Goal: Task Accomplishment & Management: Use online tool/utility

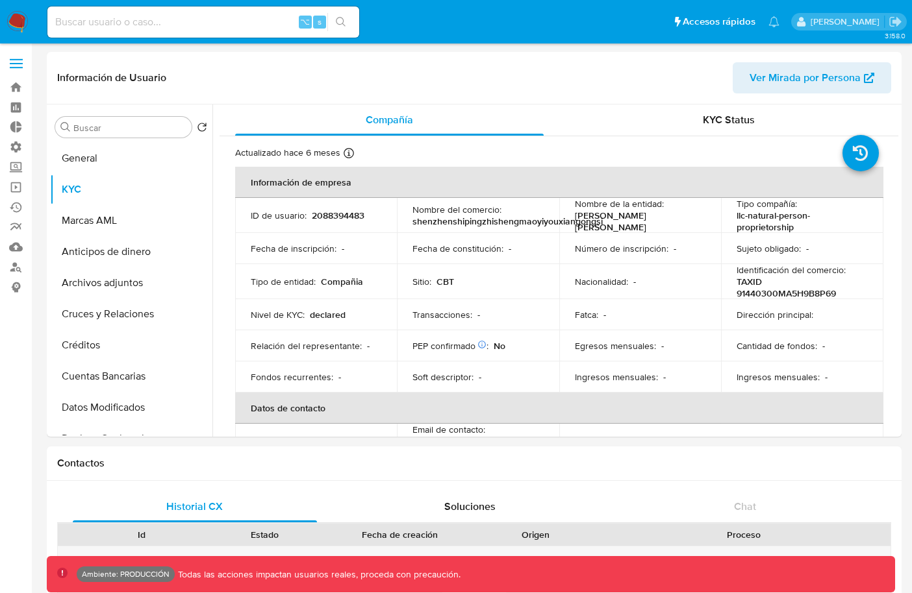
select select "10"
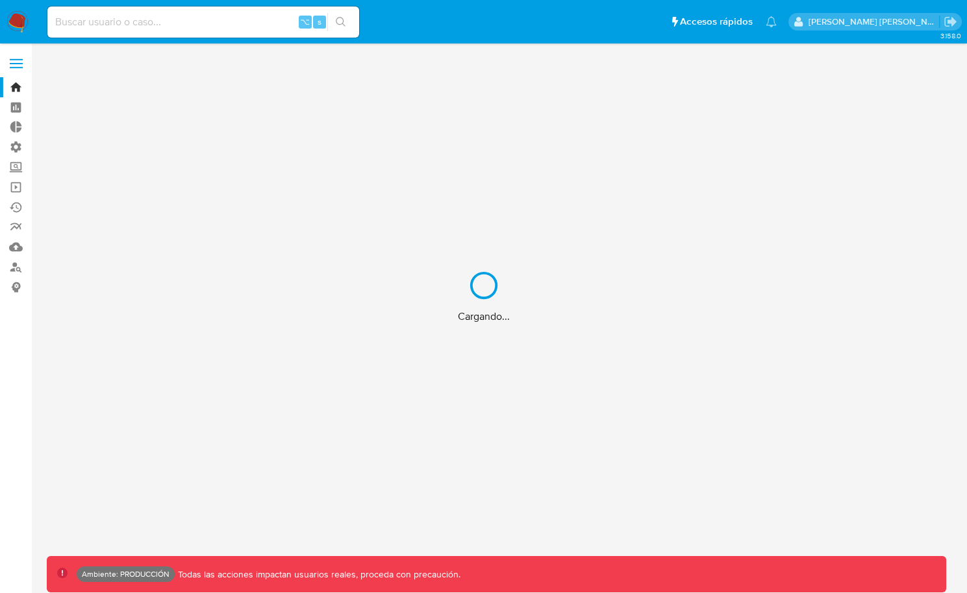
click at [210, 23] on div "Cargando..." at bounding box center [483, 296] width 967 height 593
click at [203, 21] on div "Cargando..." at bounding box center [483, 296] width 967 height 593
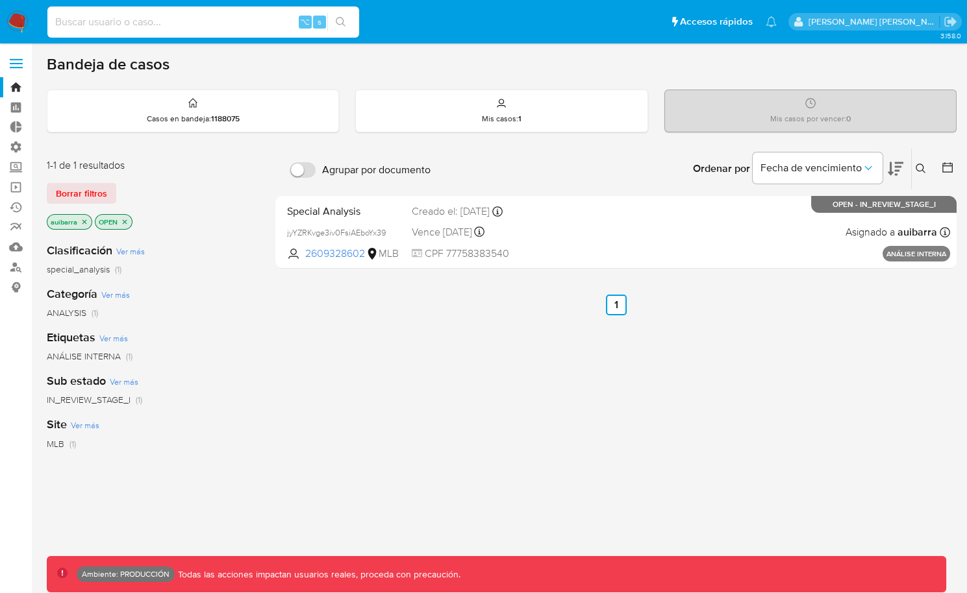
click at [203, 21] on input at bounding box center [203, 22] width 312 height 17
type input "fravega"
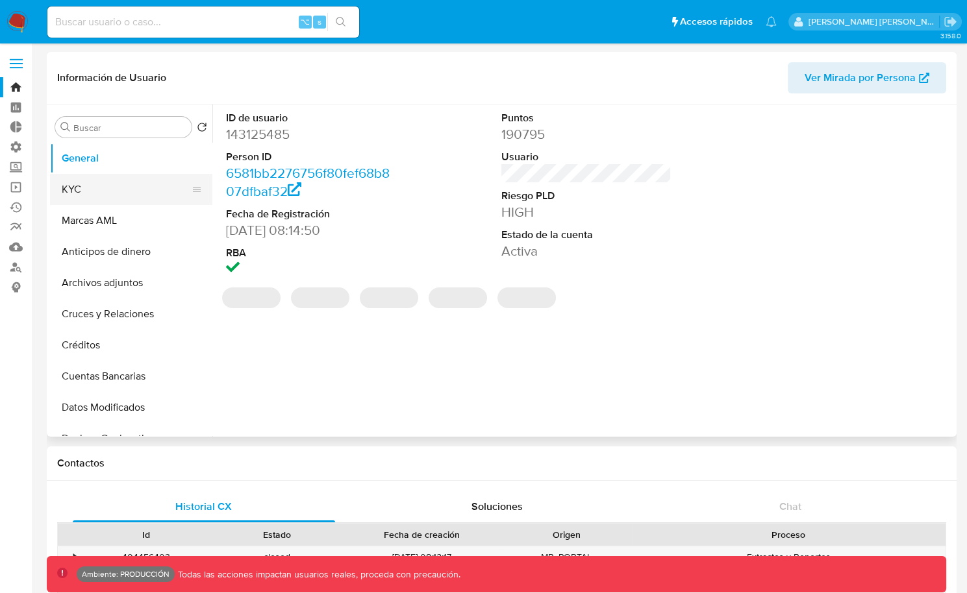
select select "10"
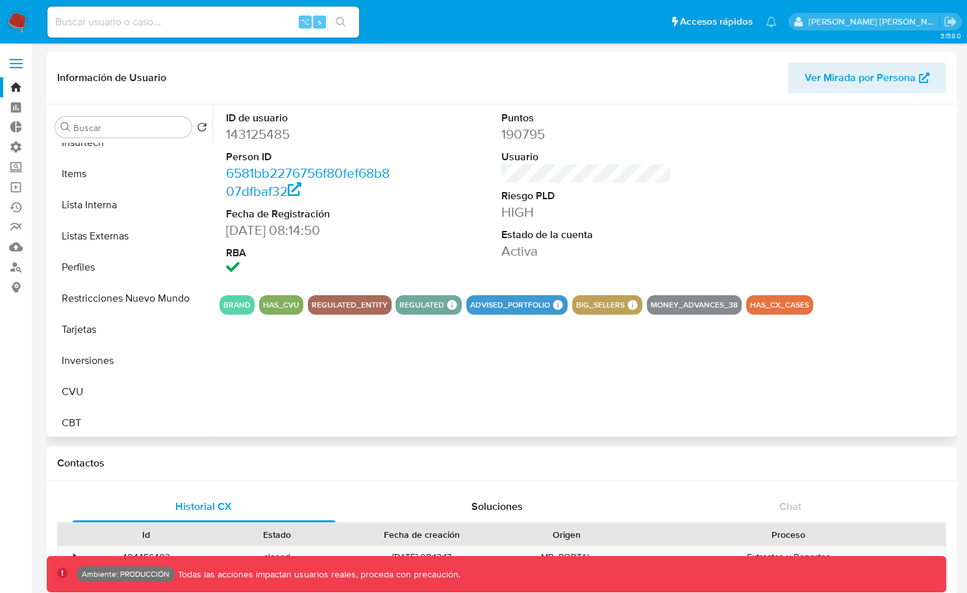
scroll to position [608, 0]
click at [18, 64] on span at bounding box center [16, 64] width 13 height 2
click at [0, 0] on input "checkbox" at bounding box center [0, 0] width 0 height 0
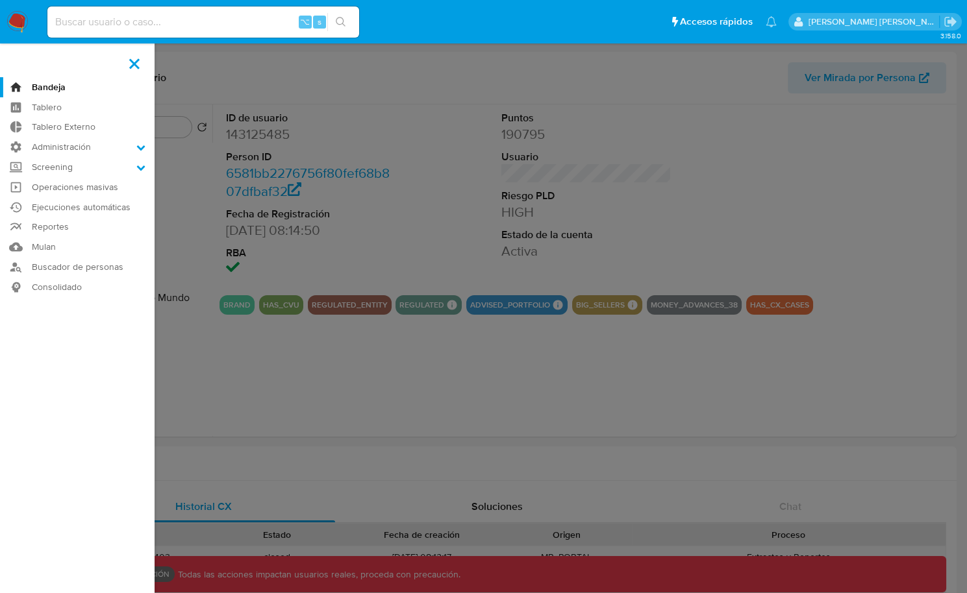
click at [499, 120] on label at bounding box center [483, 296] width 967 height 593
click at [0, 0] on input "checkbox" at bounding box center [0, 0] width 0 height 0
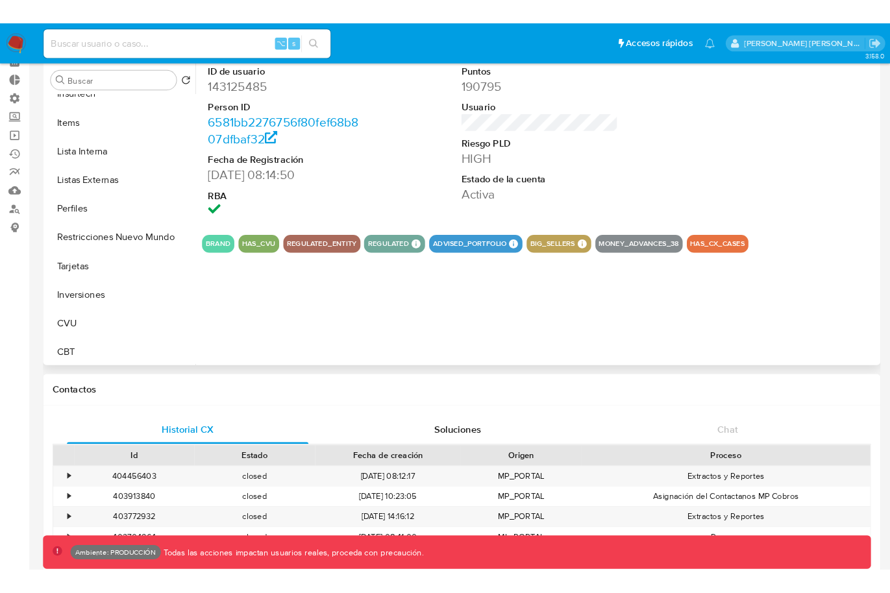
scroll to position [53, 0]
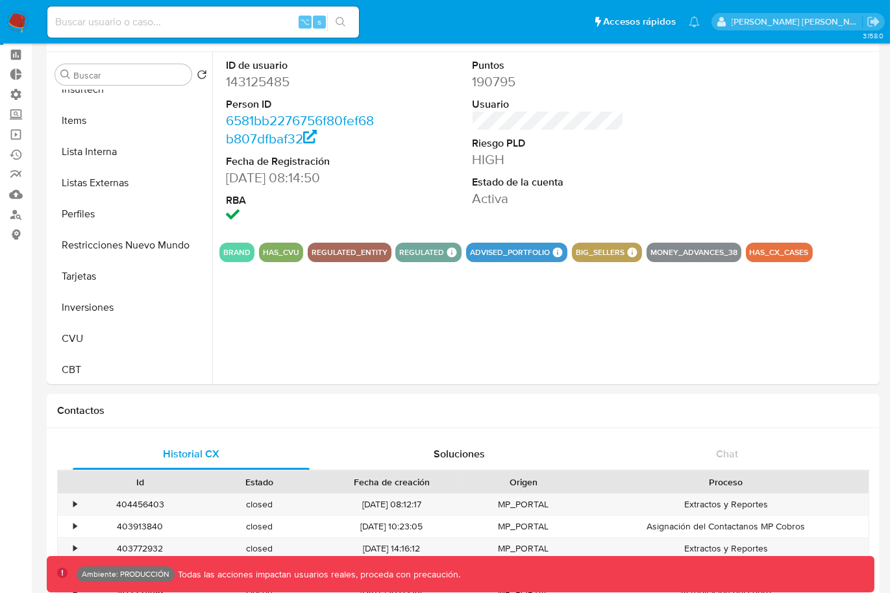
click at [25, 26] on img at bounding box center [17, 22] width 22 height 22
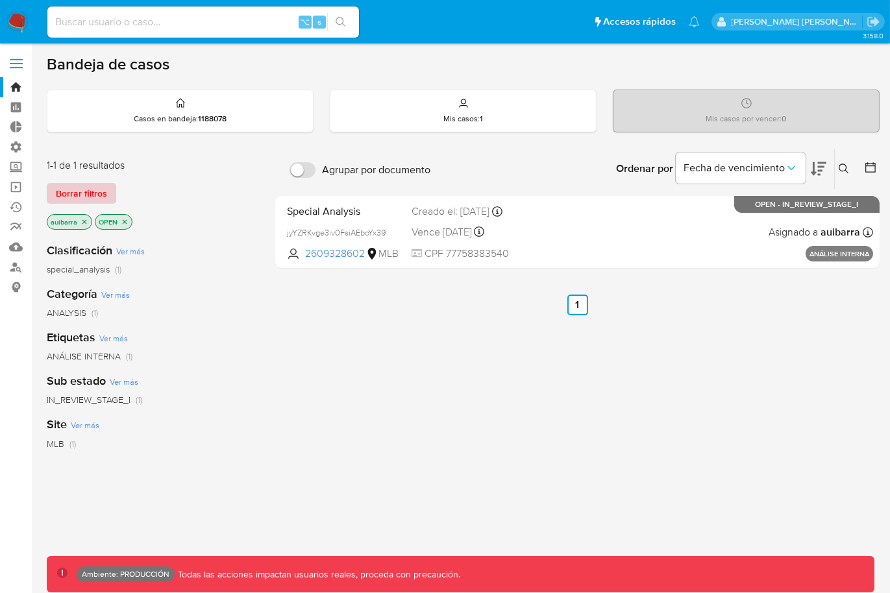
click at [68, 191] on span "Borrar filtros" at bounding box center [81, 193] width 51 height 18
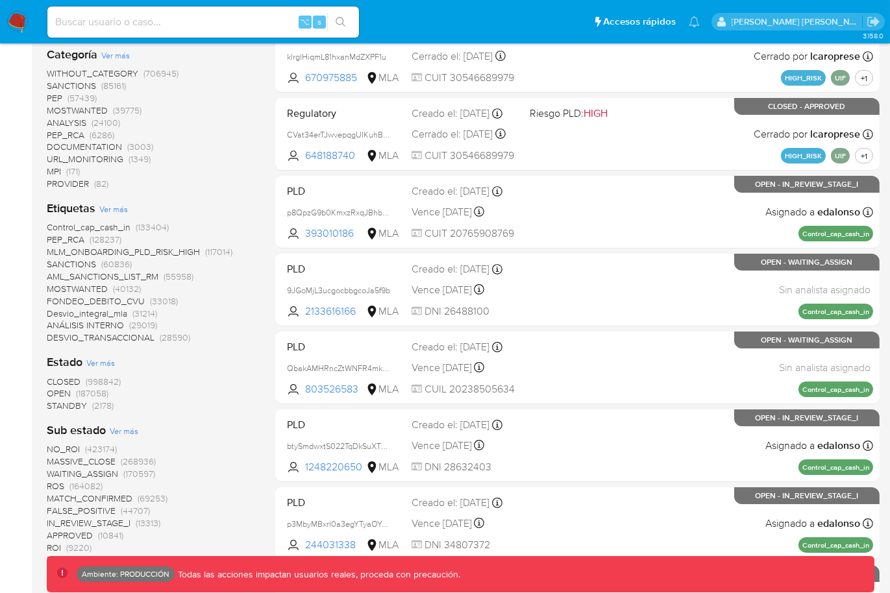
scroll to position [335, 0]
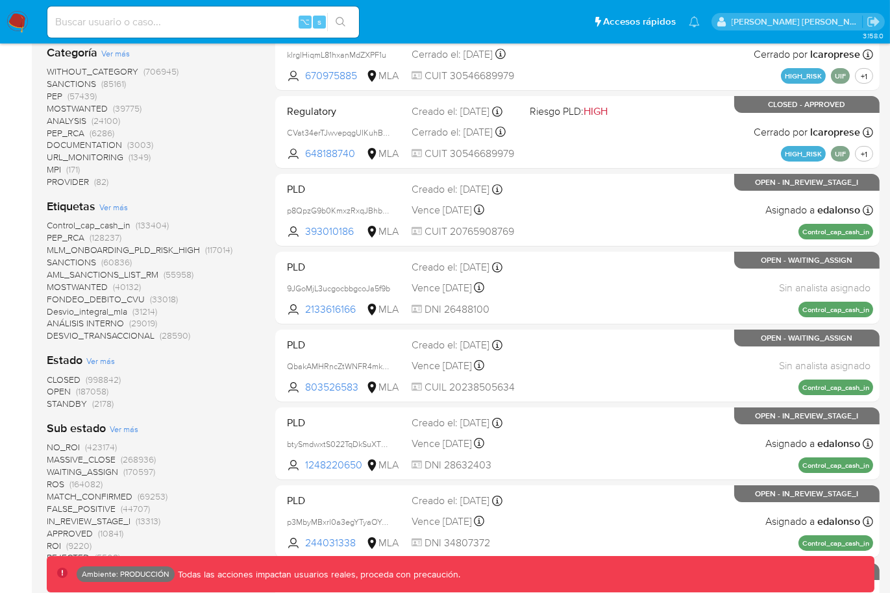
click at [106, 203] on span "Ver más" at bounding box center [113, 207] width 29 height 12
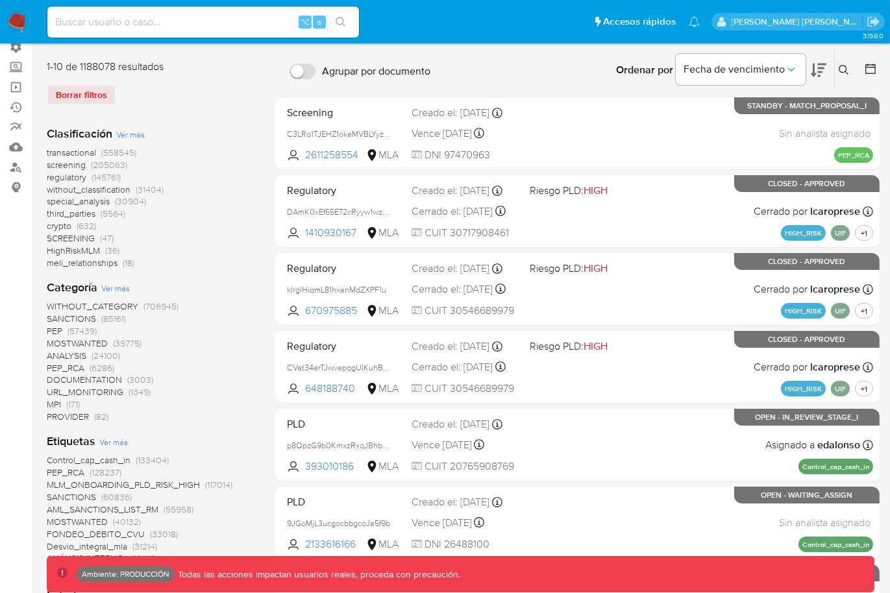
scroll to position [116, 0]
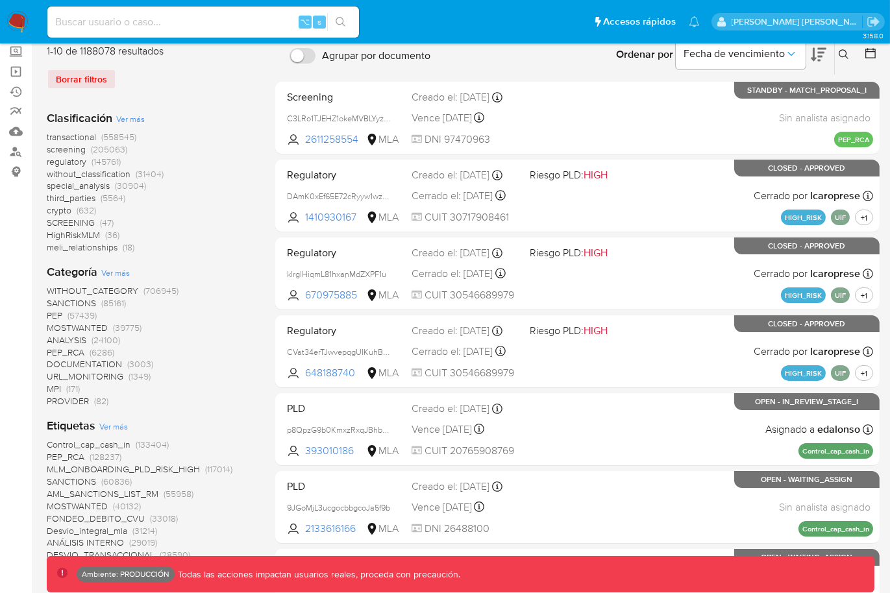
click at [116, 271] on span "Ver más" at bounding box center [115, 273] width 29 height 12
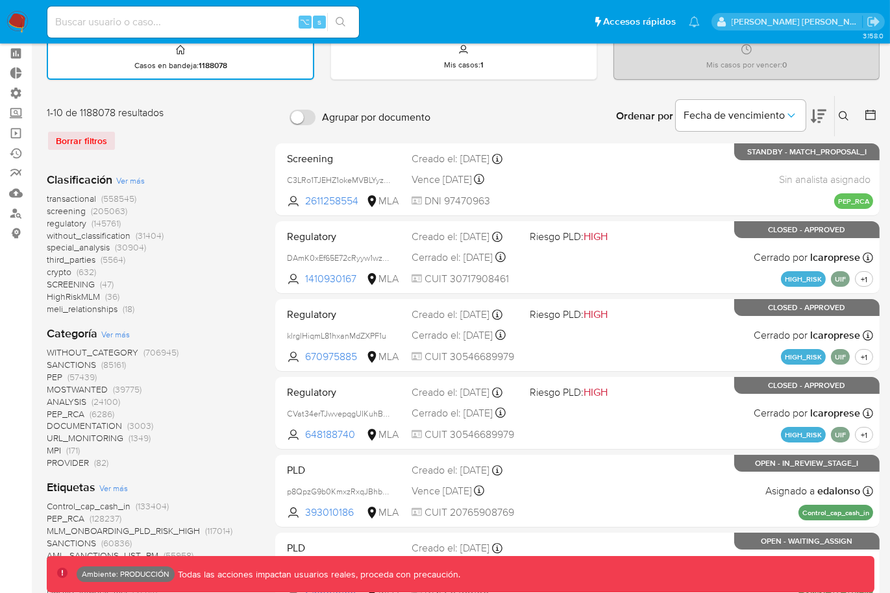
scroll to position [0, 0]
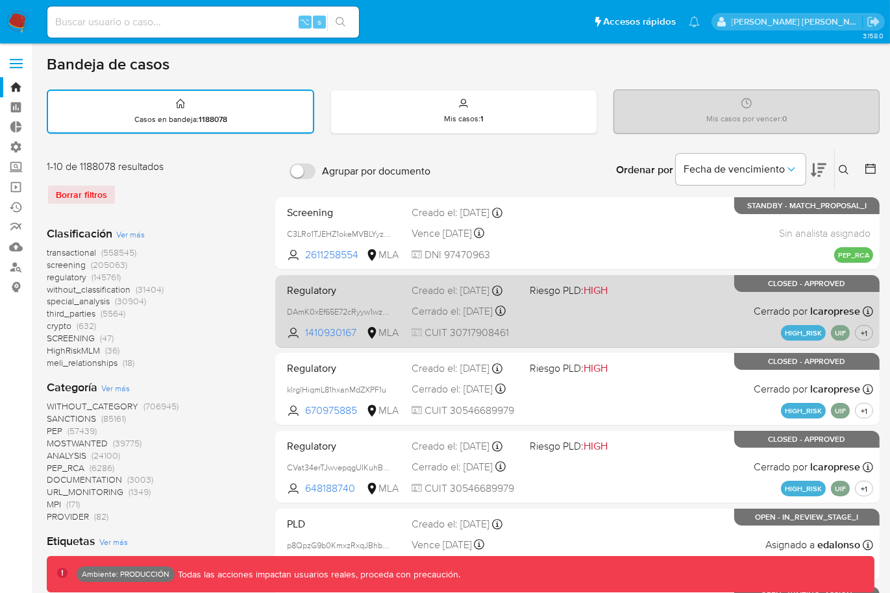
click at [355, 303] on div "Regulatory DAmK0xEf65E72cRyyw1wzIP3 1410930167 MLA Riesgo PLD: HIGH Creado el: …" at bounding box center [577, 312] width 591 height 66
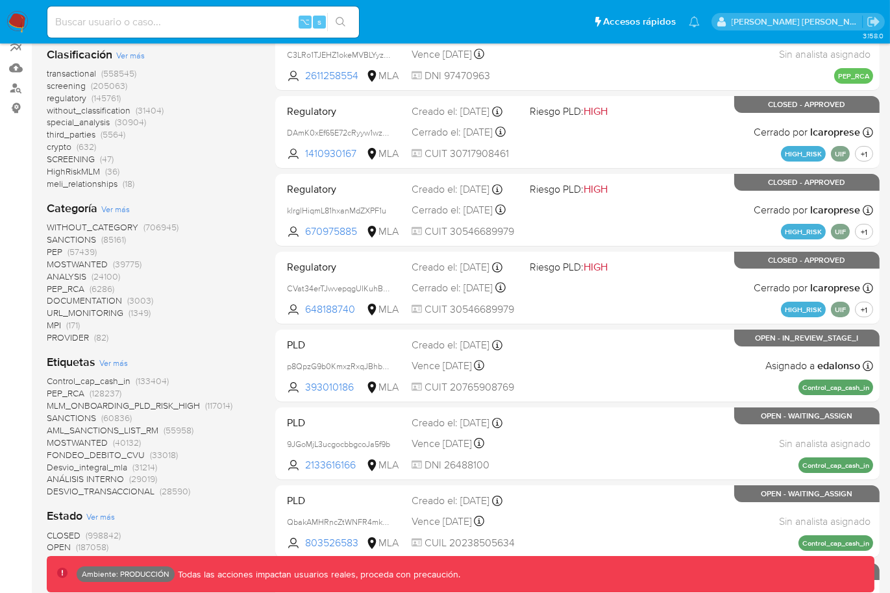
scroll to position [184, 0]
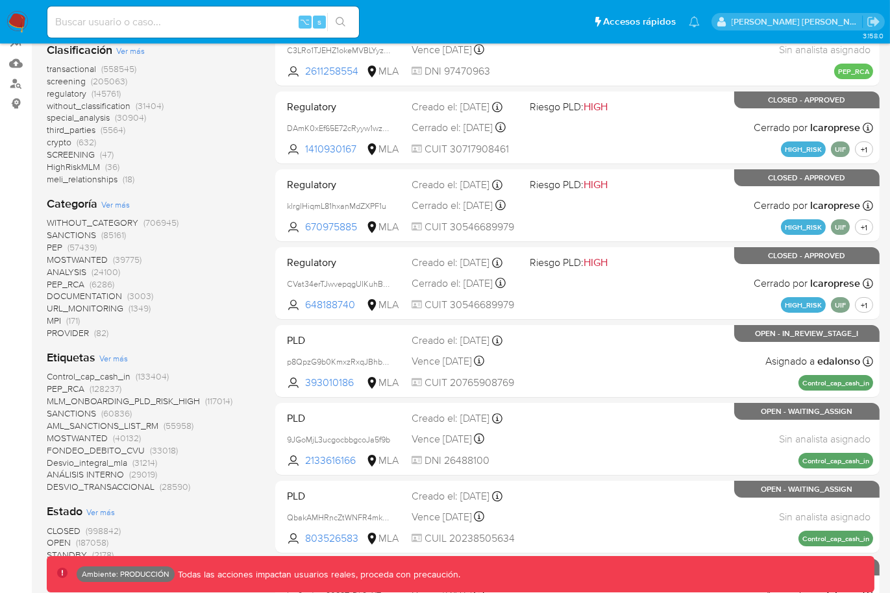
click at [59, 543] on span "OPEN" at bounding box center [59, 542] width 24 height 13
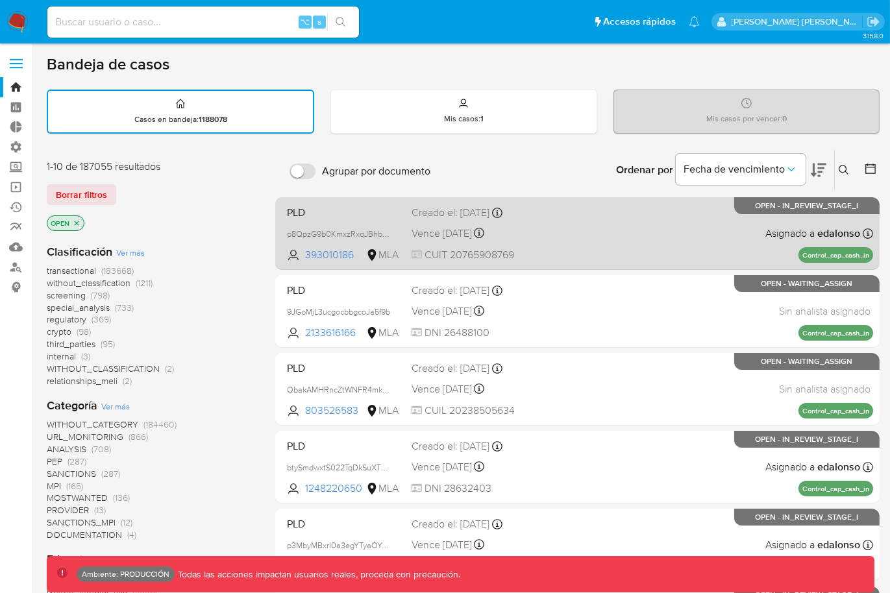
click at [552, 230] on div "PLD p8QpzG9b0KmxzRxqJBhbNdya 393010186 MLA Creado el: 26/06/2025 Creado el: 26/…" at bounding box center [577, 234] width 591 height 66
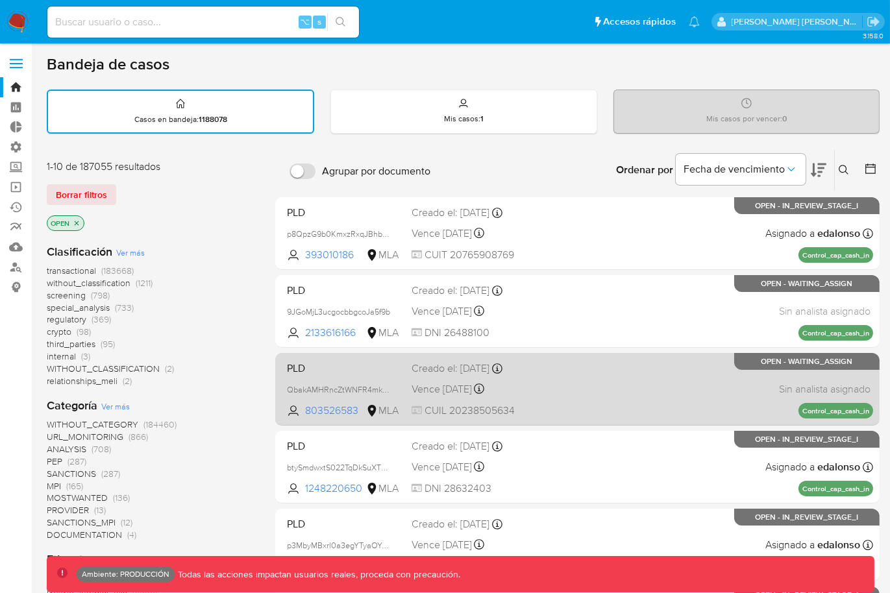
click at [369, 376] on span "PLD" at bounding box center [344, 367] width 114 height 17
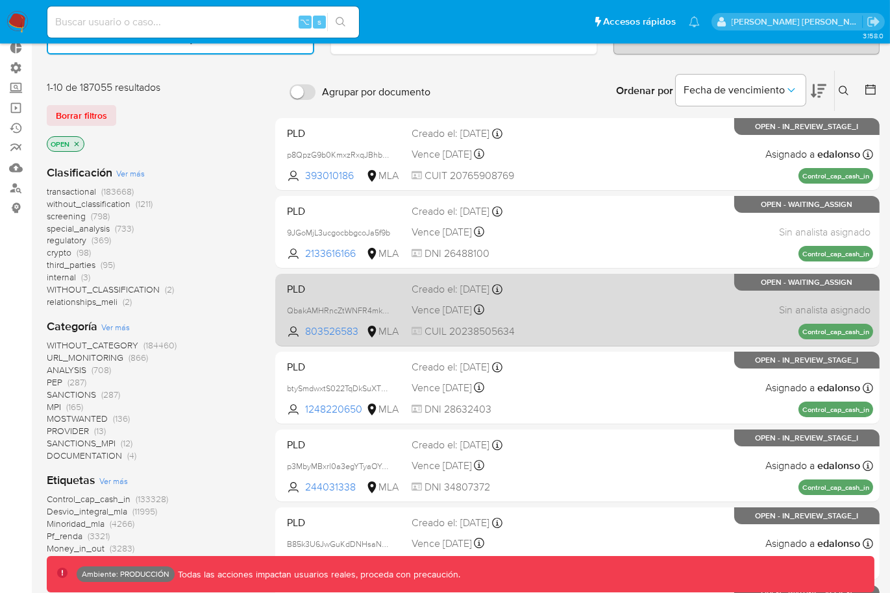
scroll to position [81, 0]
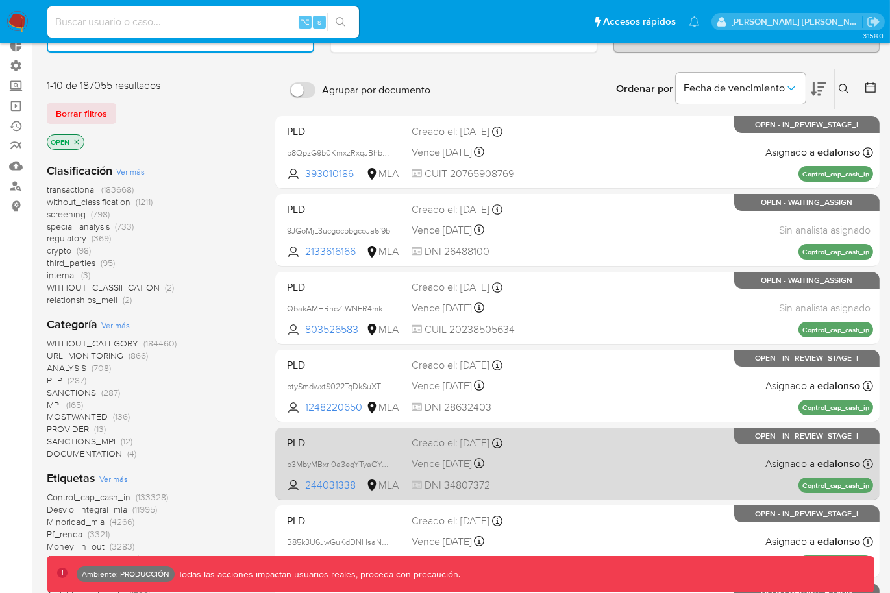
click at [338, 437] on span "PLD" at bounding box center [344, 442] width 114 height 17
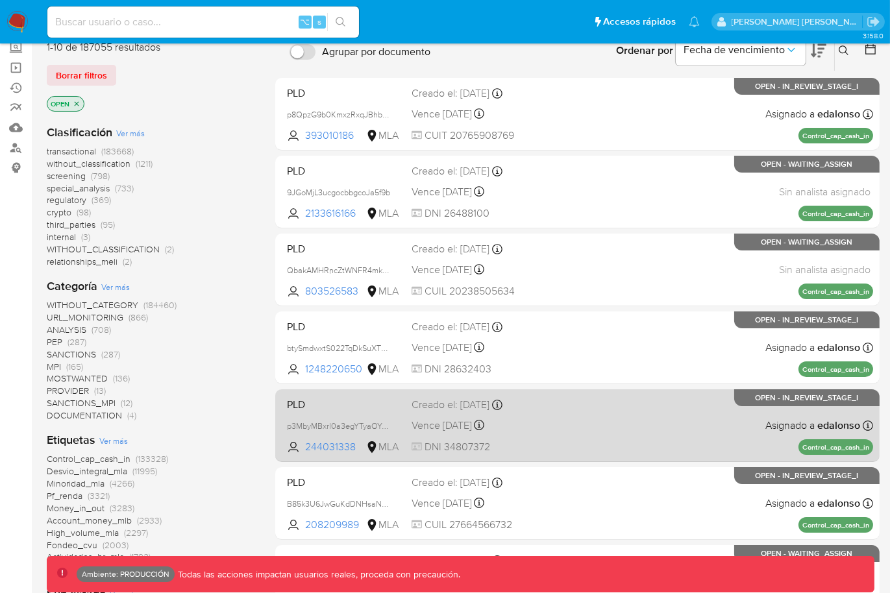
scroll to position [131, 0]
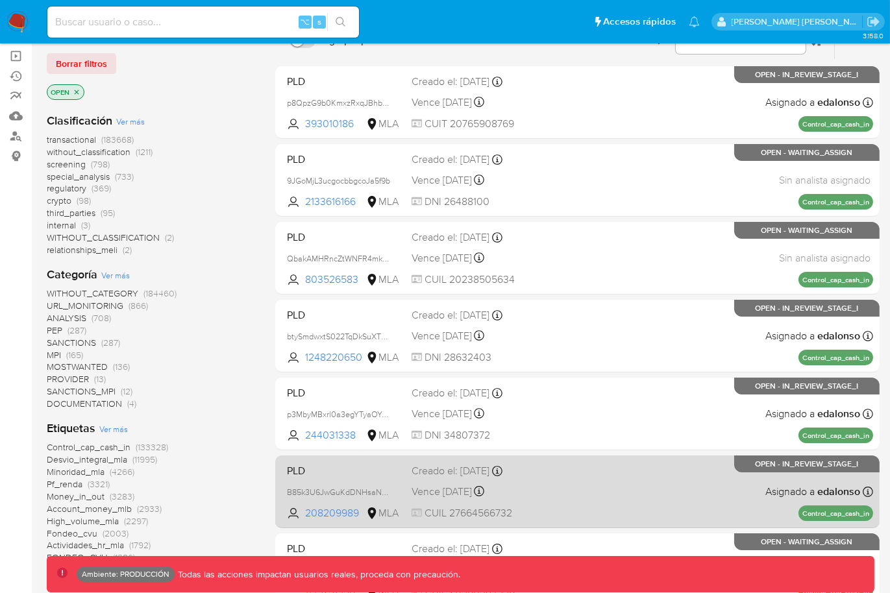
click at [323, 460] on div "PLD B85k3U6JwGuKdDNHsaNspGsp 208209989 MLA Creado el: 26/06/2025 Creado el: 26/…" at bounding box center [577, 492] width 591 height 66
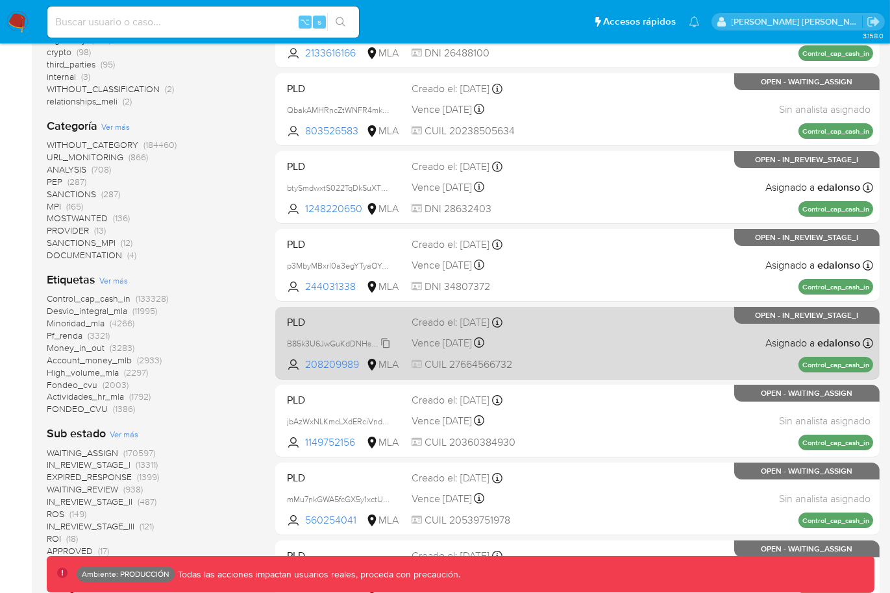
scroll to position [382, 0]
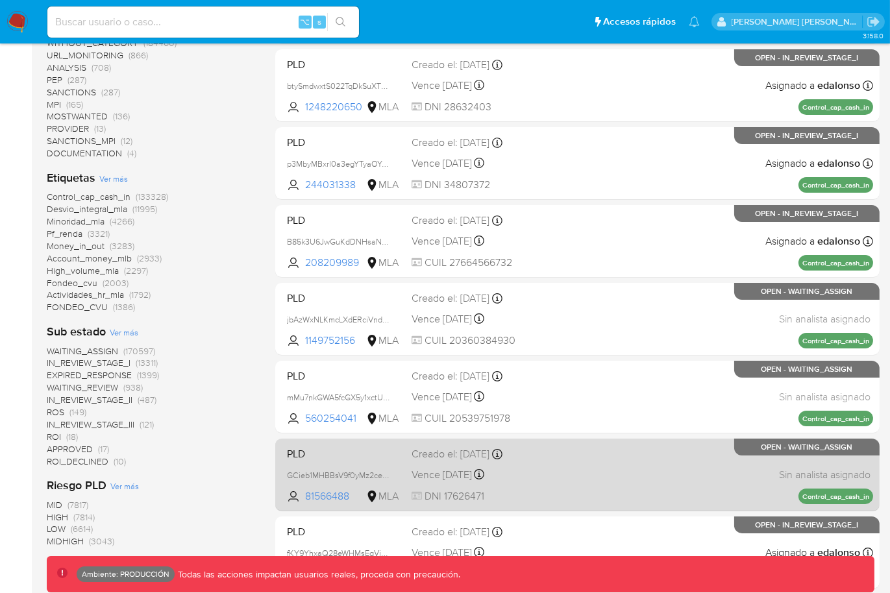
click at [349, 448] on span "PLD" at bounding box center [344, 453] width 114 height 17
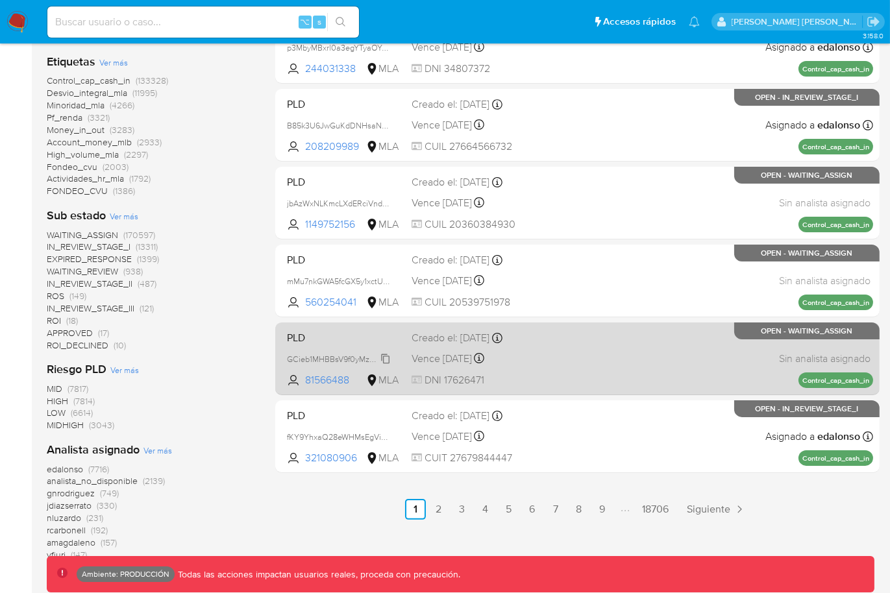
scroll to position [541, 0]
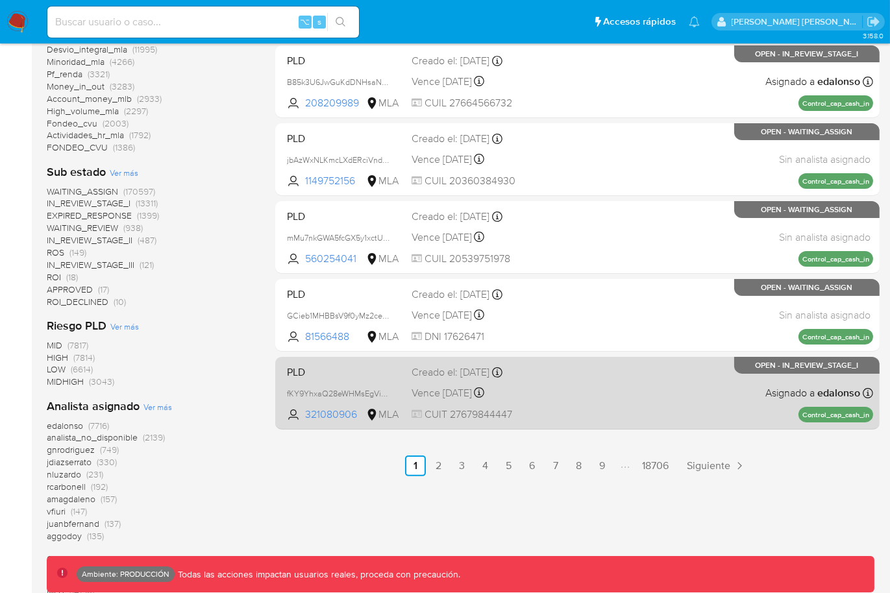
click at [374, 390] on div "PLD fKY9YhxaQ28eWHMsEgViM0L8 321080906 MLA Creado el: 26/06/2025 Creado el: 26/…" at bounding box center [577, 393] width 591 height 66
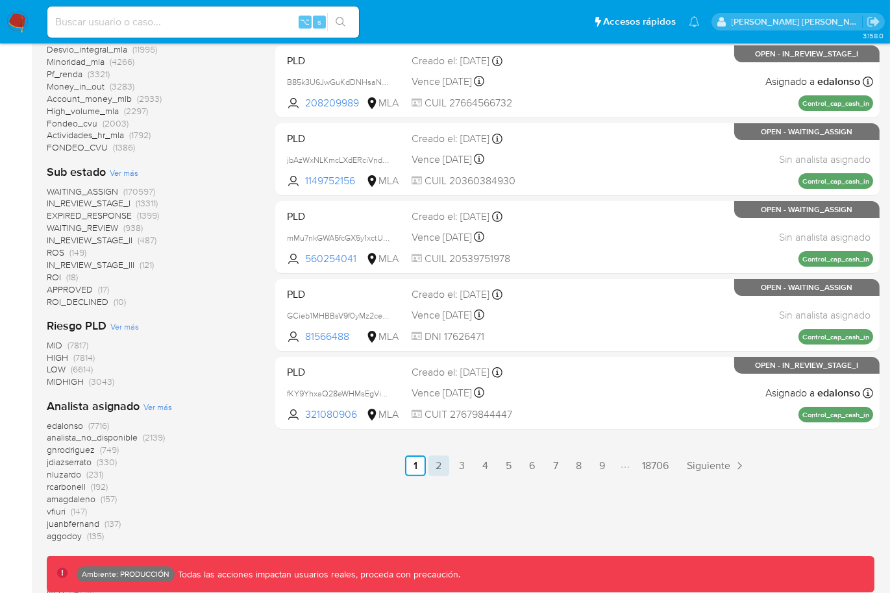
click at [439, 463] on link "2" at bounding box center [438, 466] width 21 height 21
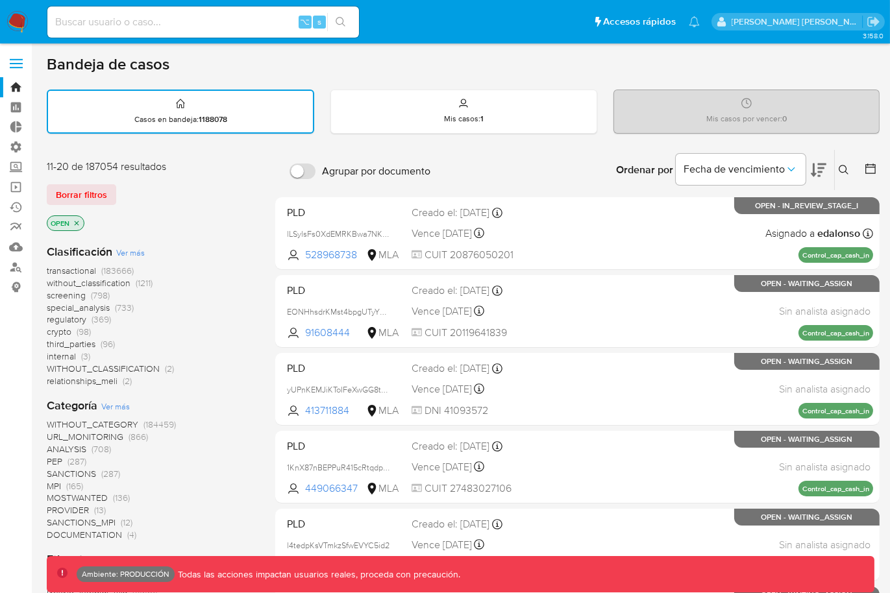
click at [102, 206] on div "11-20 de 187054 resultados Borrar filtros OPEN" at bounding box center [151, 197] width 208 height 74
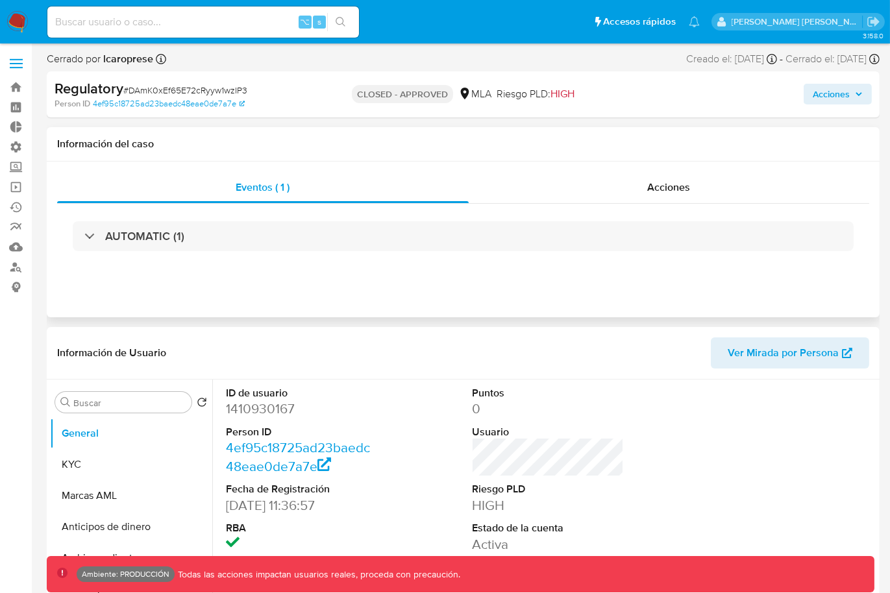
select select "10"
click at [652, 192] on span "Acciones" at bounding box center [669, 187] width 43 height 15
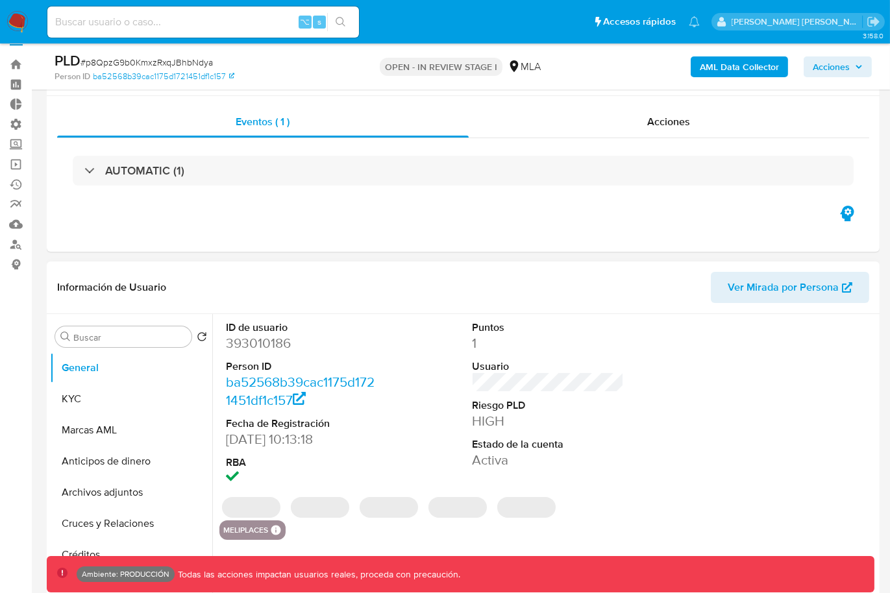
select select "10"
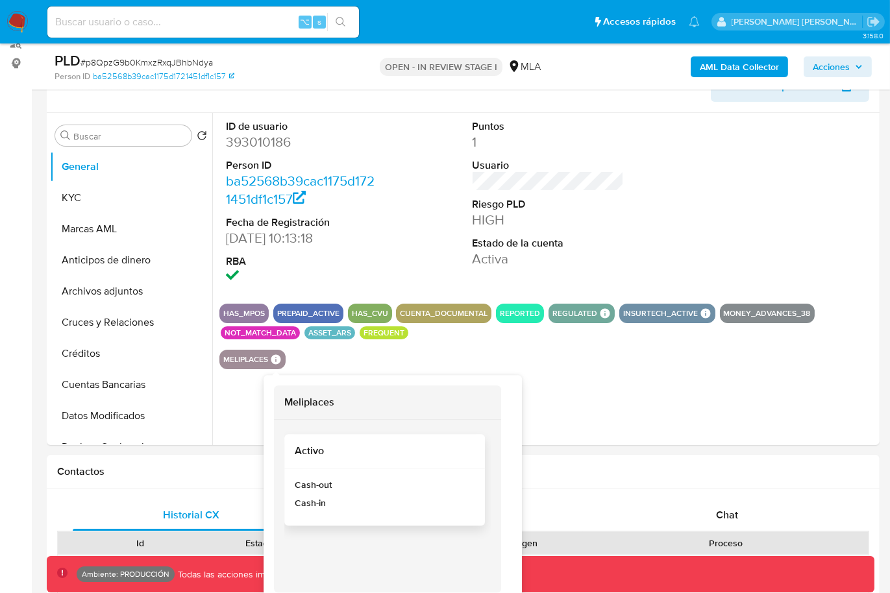
scroll to position [225, 0]
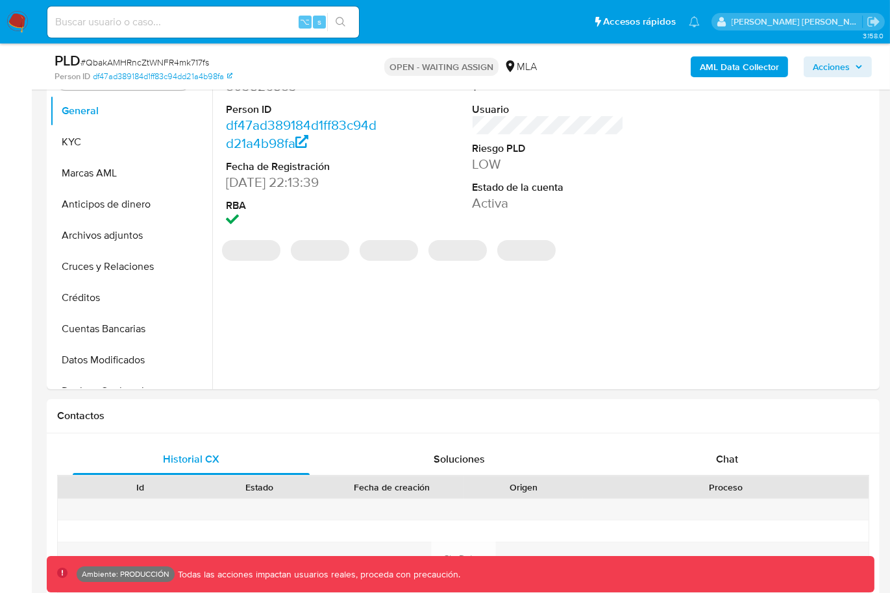
select select "10"
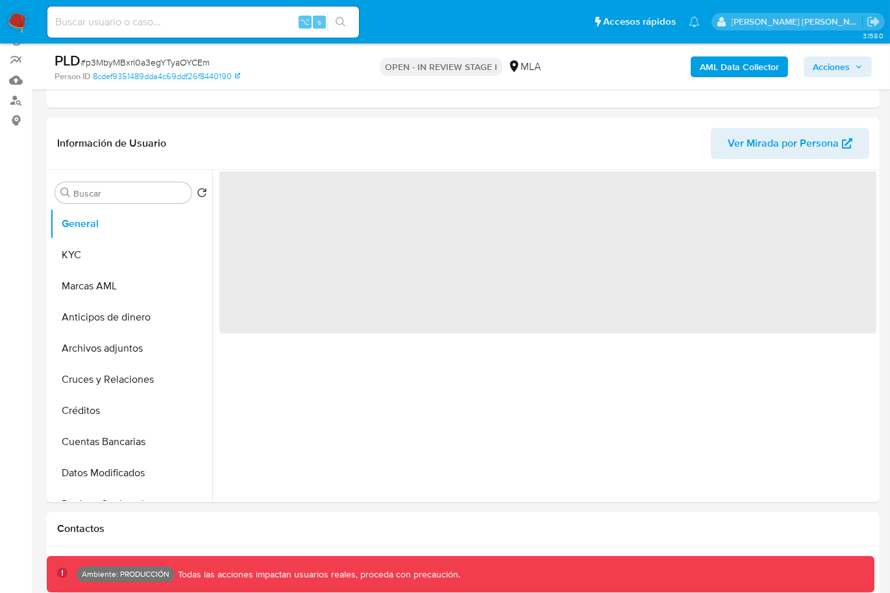
scroll to position [169, 0]
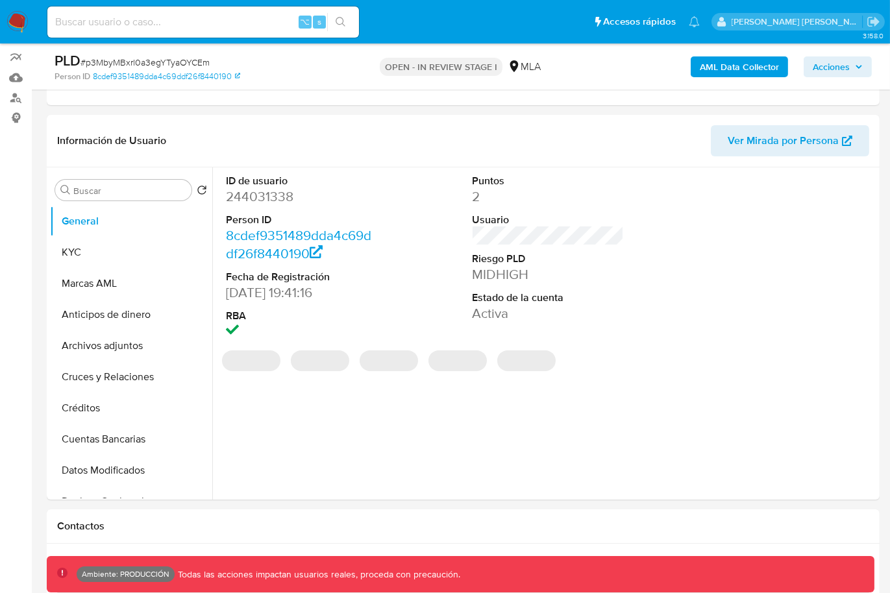
select select "10"
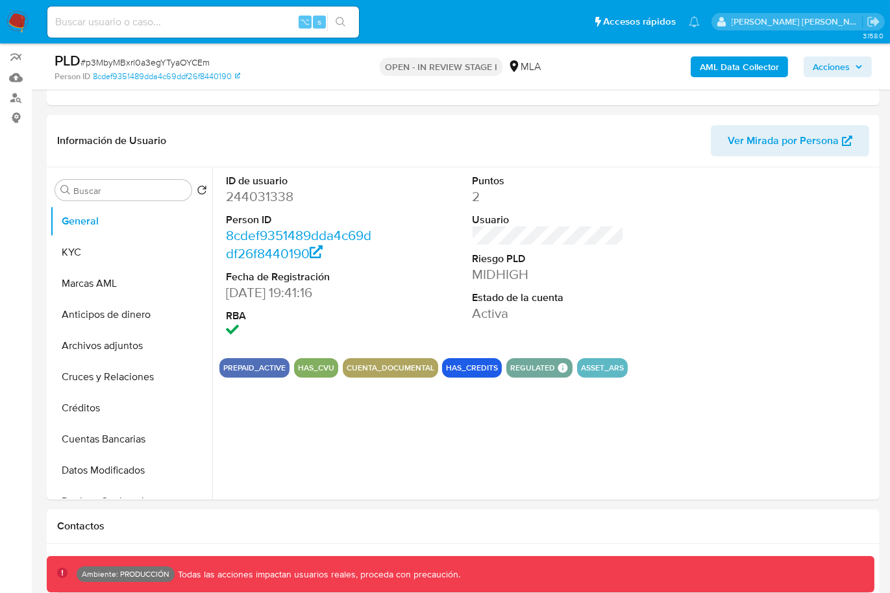
scroll to position [170, 0]
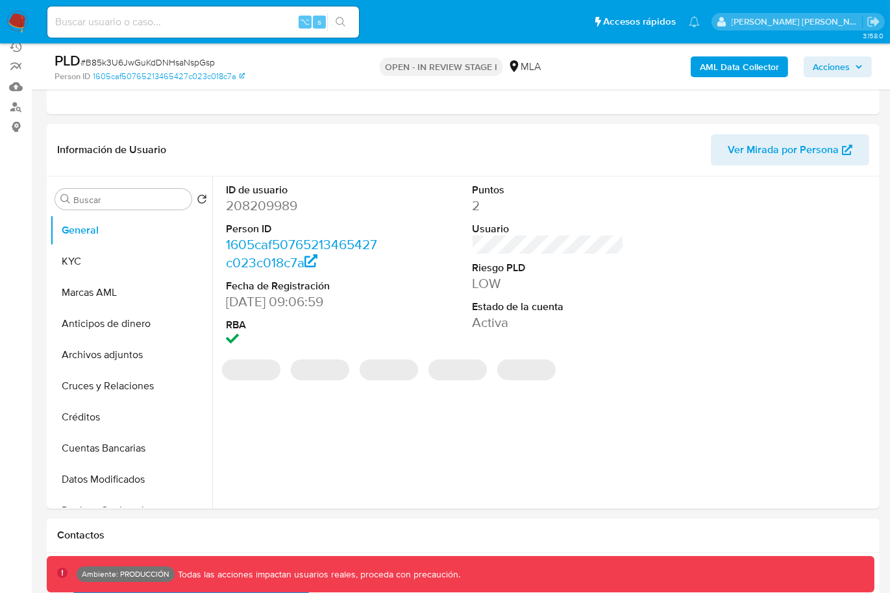
select select "10"
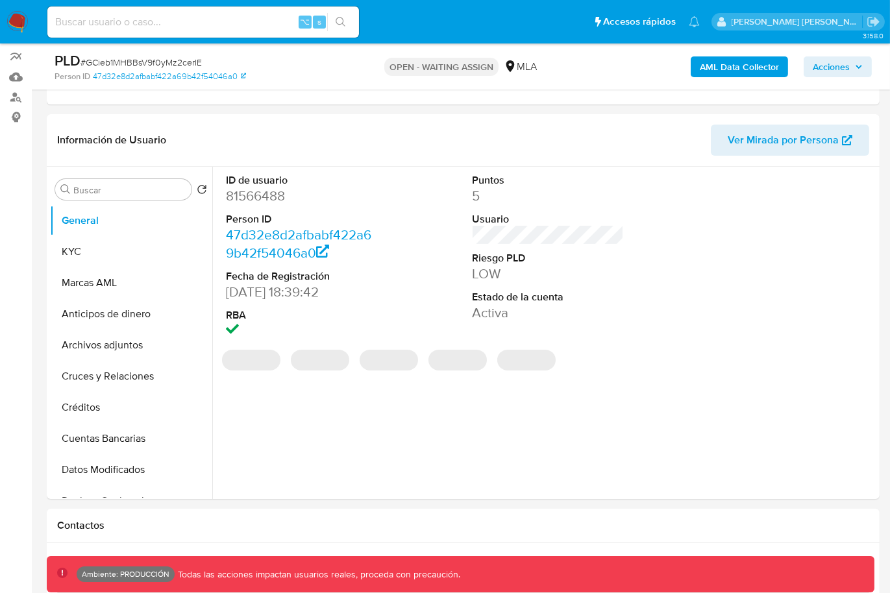
scroll to position [171, 0]
select select "10"
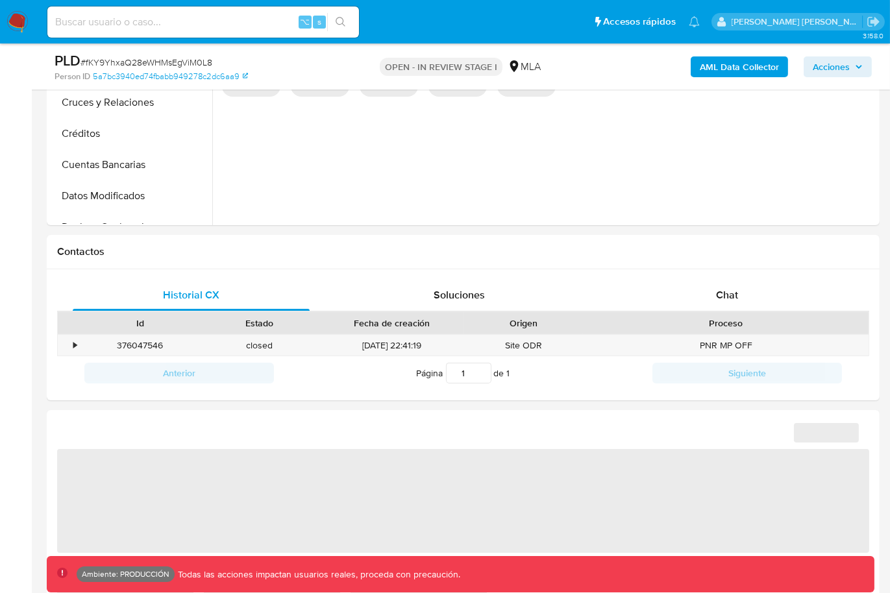
select select "10"
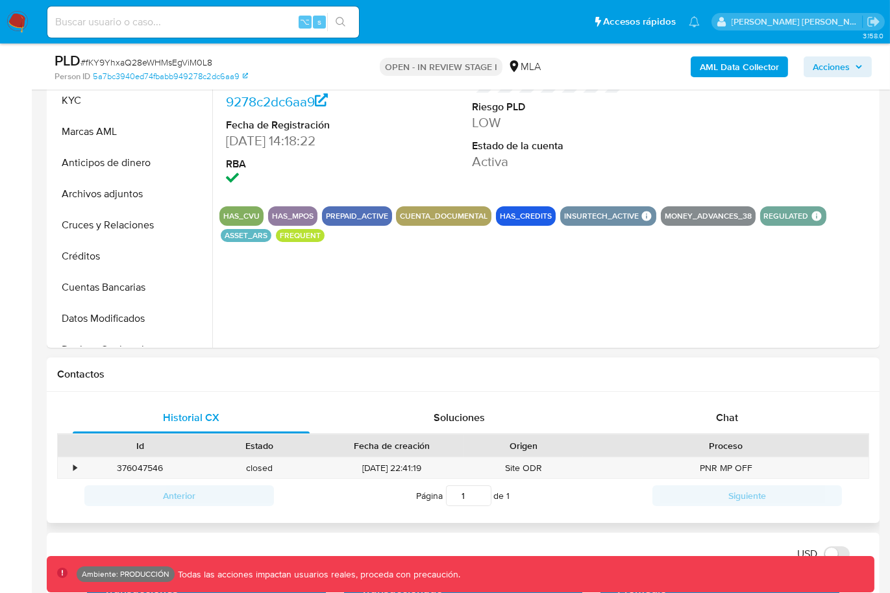
scroll to position [316, 0]
